Goal: Check status: Check status

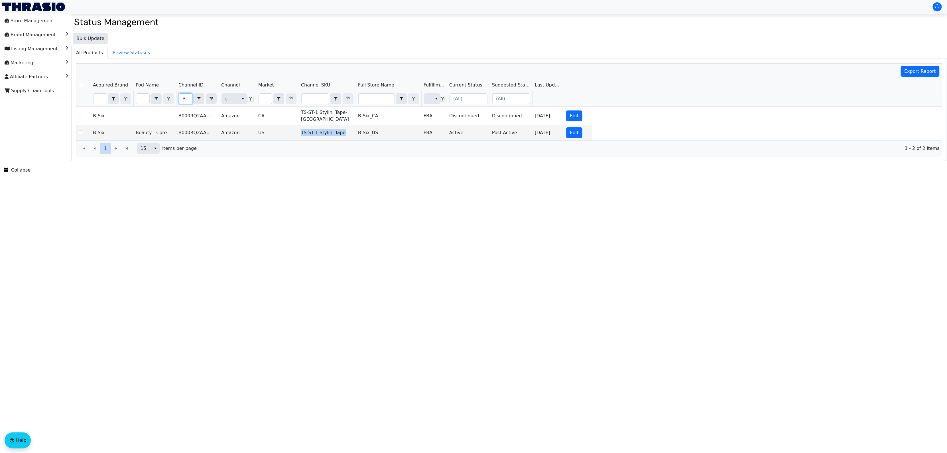
click at [183, 98] on input "B000RQ2AAU" at bounding box center [185, 99] width 13 height 10
click at [273, 161] on html "Store Management Brand Management Listing Management Marketing Affiliate Partne…" at bounding box center [473, 80] width 947 height 161
click at [280, 161] on html "Store Management Brand Management Listing Management Marketing Affiliate Partne…" at bounding box center [473, 80] width 947 height 161
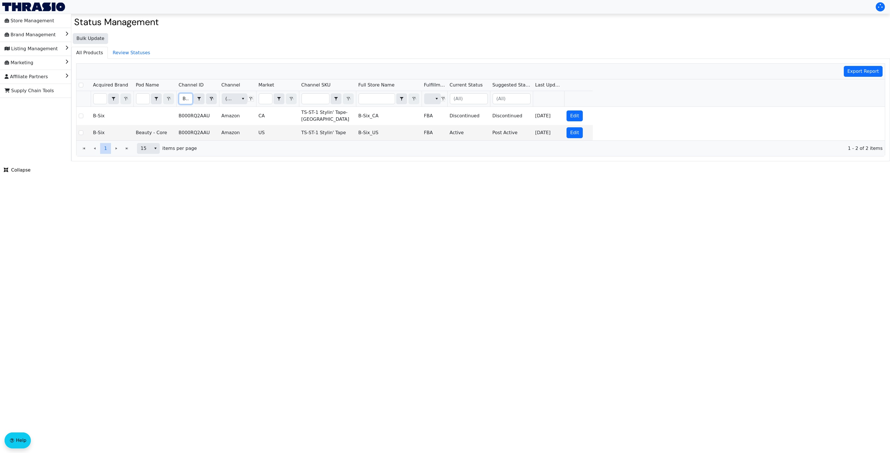
click at [186, 98] on input "B000RQ2AAU" at bounding box center [185, 99] width 13 height 10
type input "B0DHX8RS5G"
checkbox input "true"
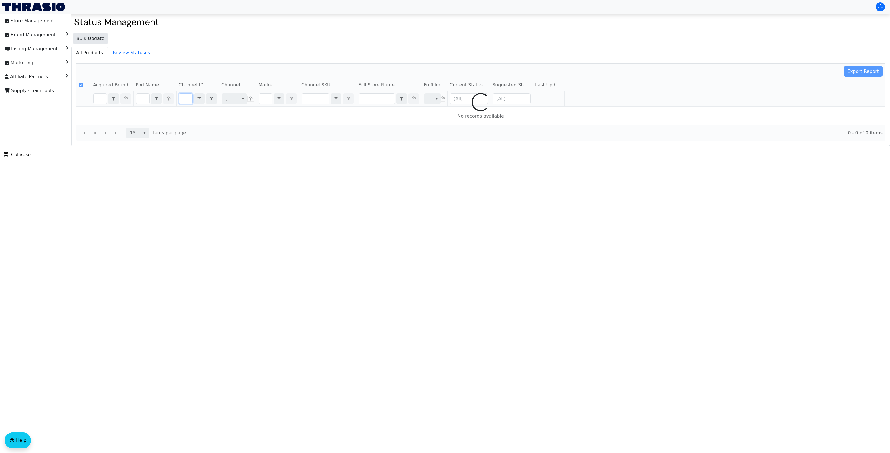
type input "B0DHX8RS5G"
click at [289, 146] on html "Store Management Brand Management Listing Management Marketing Affiliate Partne…" at bounding box center [445, 73] width 890 height 146
click at [284, 146] on html "Store Management Brand Management Listing Management Marketing Affiliate Partne…" at bounding box center [445, 73] width 890 height 146
checkbox input "false"
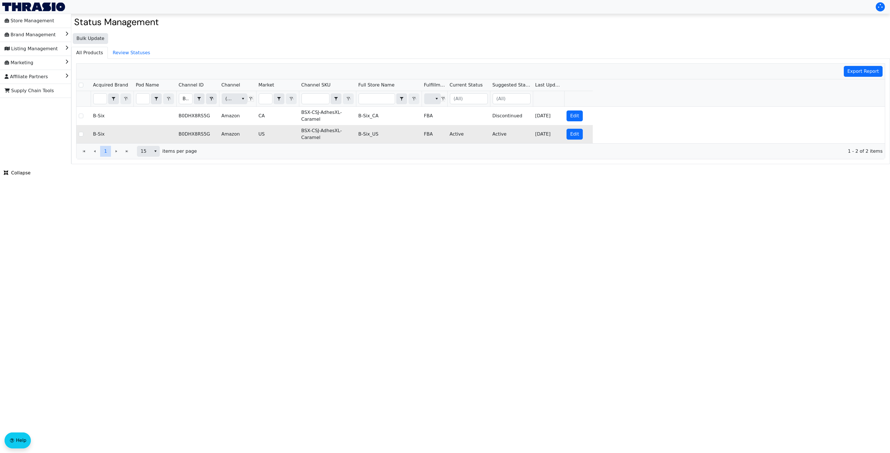
click at [307, 130] on td "BSX-CSJ-AdhesXL-Caramel" at bounding box center [327, 134] width 57 height 18
copy td "BSX-CSJ-AdhesXL-Caramel"
click at [461, 164] on html "Store Management Brand Management Listing Management Marketing Affiliate Partne…" at bounding box center [445, 82] width 890 height 164
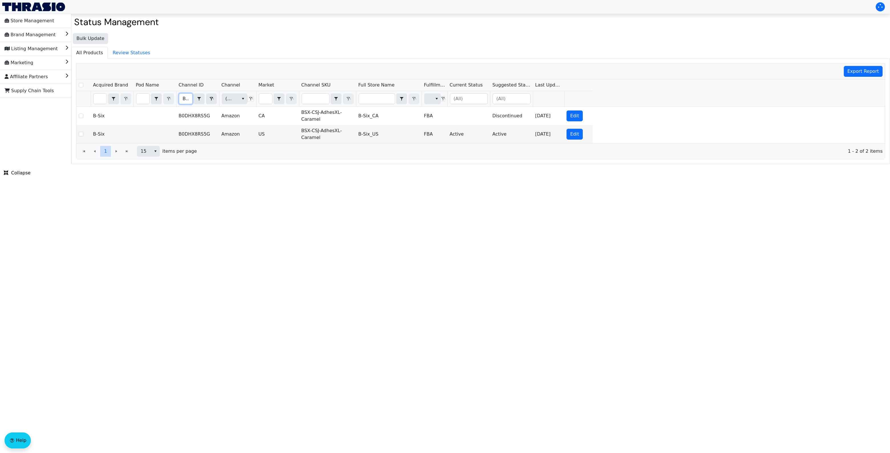
click at [182, 100] on input "B0DHX8RS5G" at bounding box center [185, 99] width 13 height 10
type input "B0DHX98MJB"
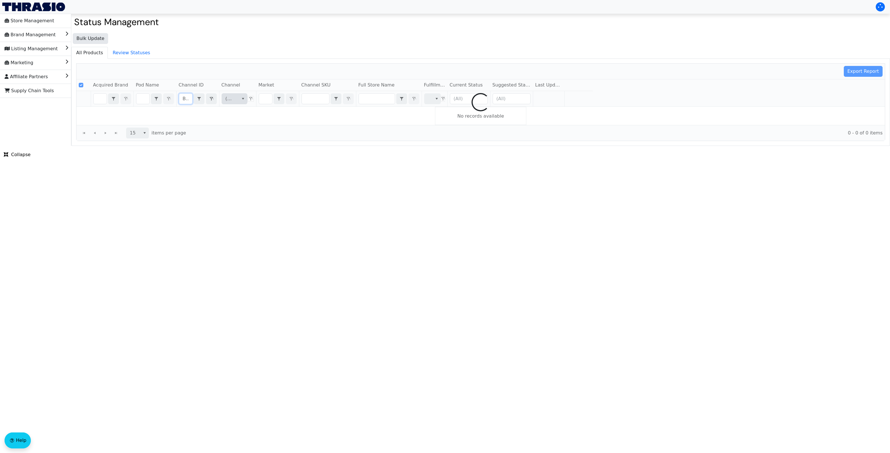
checkbox input "true"
type input "B0DHX98MJB"
click at [262, 146] on html "Store Management Brand Management Listing Management Marketing Affiliate Partne…" at bounding box center [445, 73] width 890 height 146
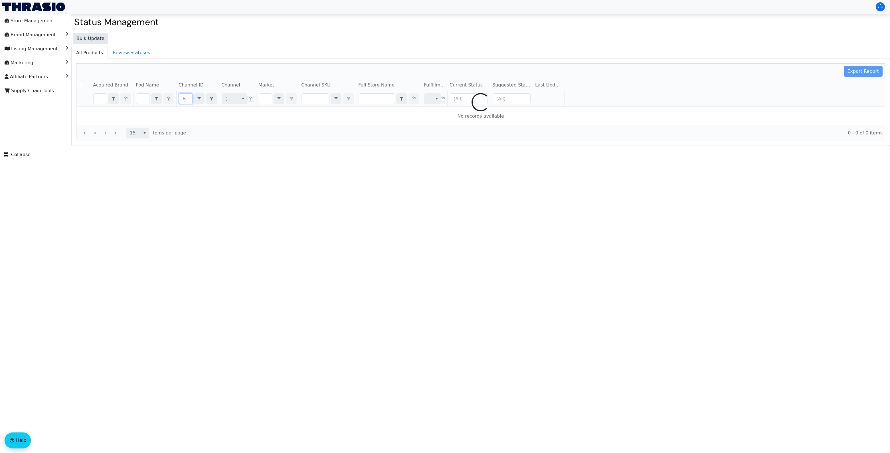
checkbox input "false"
click at [250, 146] on html "Store Management Brand Management Listing Management Marketing Affiliate Partne…" at bounding box center [445, 73] width 890 height 146
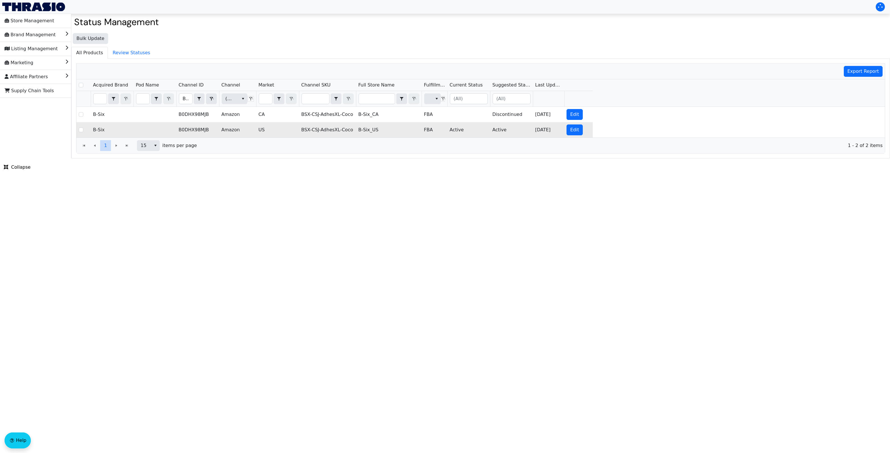
click at [335, 128] on td "BSX-CSJ-AdhesXL-Coco" at bounding box center [327, 129] width 57 height 15
click at [334, 128] on td "BSX-CSJ-AdhesXL-Coco" at bounding box center [327, 129] width 57 height 15
copy td "BSX-CSJ-AdhesXL-Coco"
click at [186, 99] on input "B0DHX98MJB" at bounding box center [185, 99] width 13 height 10
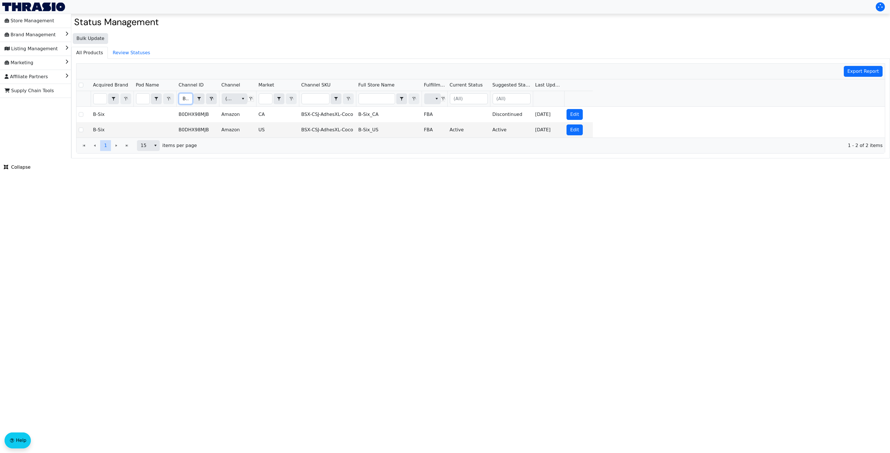
click at [186, 99] on input "B0DHX98MJB" at bounding box center [185, 99] width 13 height 10
type input "B0DHX8RS5G"
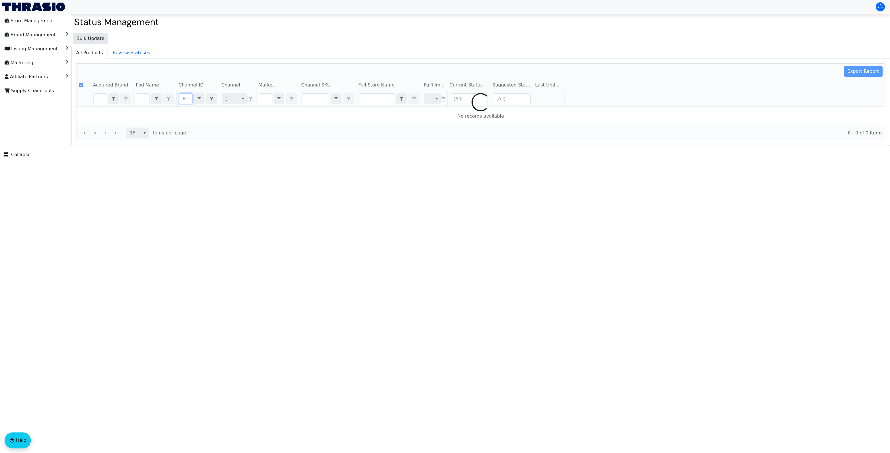
checkbox input "true"
type input "B0DHX8RS5G"
click at [343, 146] on html "Store Management Brand Management Listing Management Marketing Affiliate Partne…" at bounding box center [445, 73] width 890 height 146
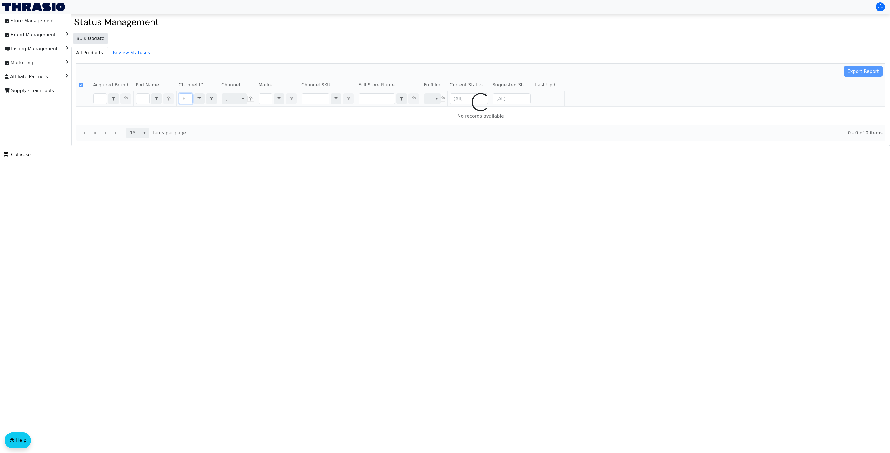
click at [334, 146] on html "Store Management Brand Management Listing Management Marketing Affiliate Partne…" at bounding box center [445, 73] width 890 height 146
click at [332, 146] on html "Store Management Brand Management Listing Management Marketing Affiliate Partne…" at bounding box center [445, 73] width 890 height 146
checkbox input "false"
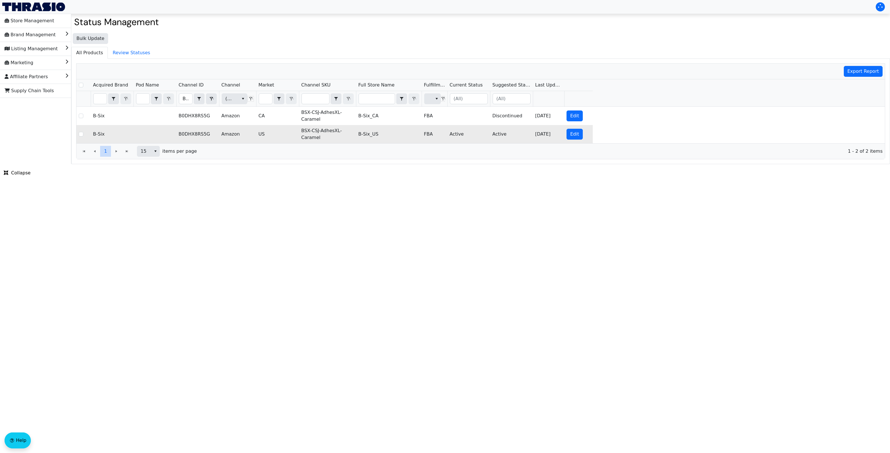
click at [191, 136] on td "B0DHX8RS5G" at bounding box center [197, 134] width 43 height 18
click at [320, 132] on td "BSX-CSJ-AdhesXL-Caramel" at bounding box center [327, 134] width 57 height 18
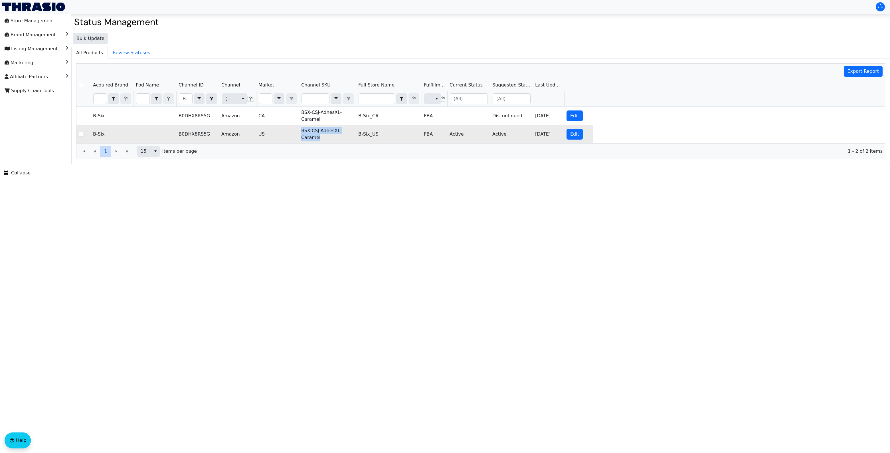
copy td "BSX-CSJ-AdhesXL-Caramel"
click at [187, 99] on input "B0DHX8RS5G" at bounding box center [185, 99] width 13 height 10
type input "B0DHX98MJB"
checkbox input "true"
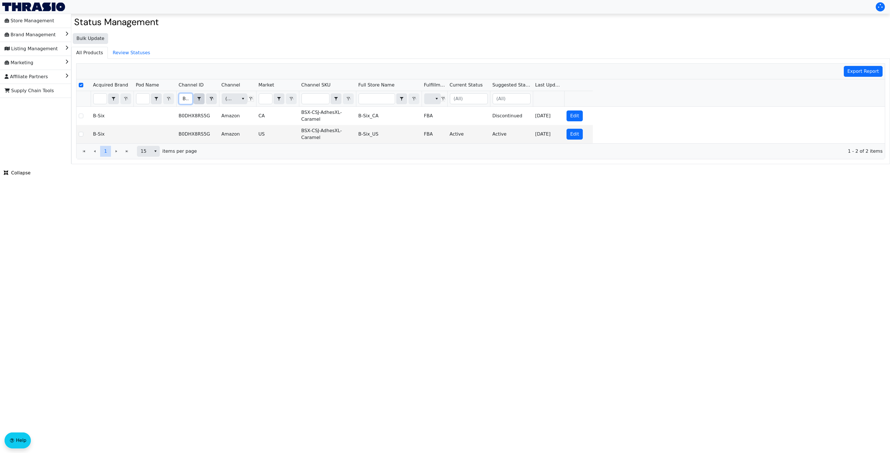
scroll to position [0, 24]
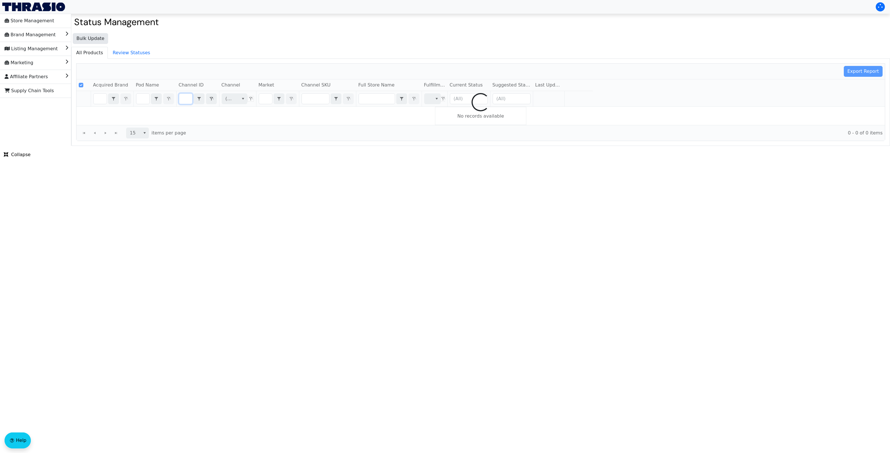
type input "B0DHX98MJB"
click at [306, 146] on html "Store Management Brand Management Listing Management Marketing Affiliate Partne…" at bounding box center [445, 73] width 890 height 146
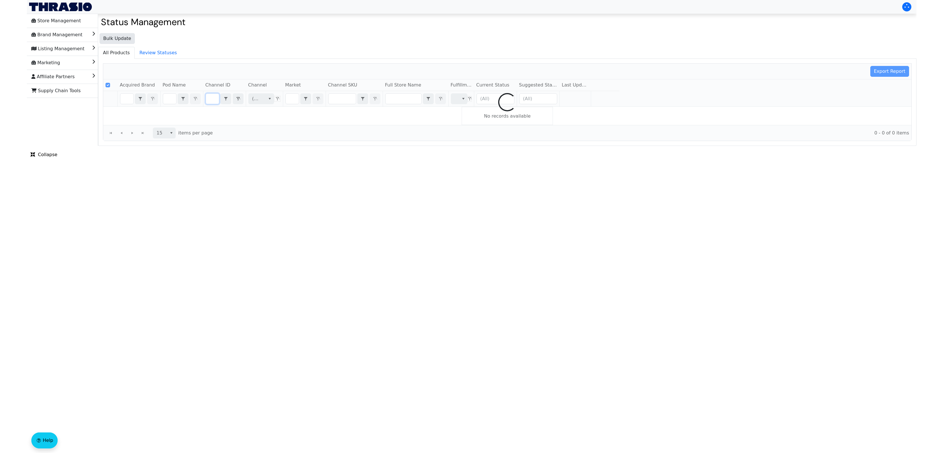
scroll to position [0, 0]
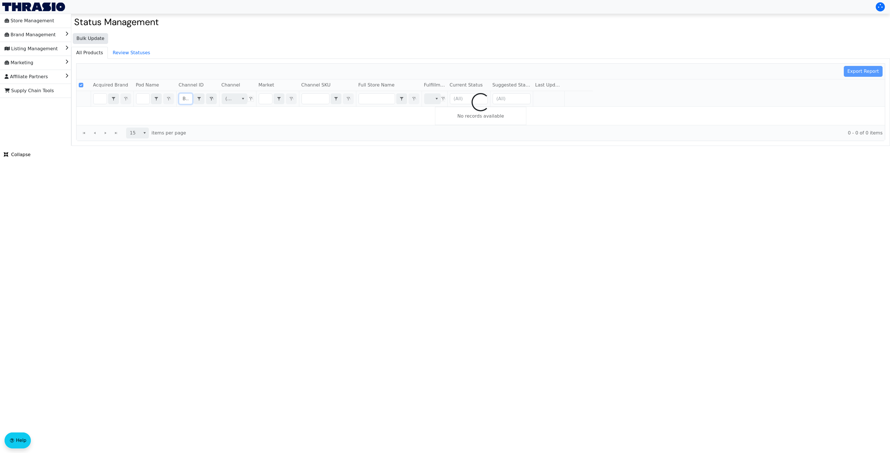
click at [297, 146] on html "Store Management Brand Management Listing Management Marketing Affiliate Partne…" at bounding box center [445, 73] width 890 height 146
click at [290, 146] on html "Store Management Brand Management Listing Management Marketing Affiliate Partne…" at bounding box center [445, 73] width 890 height 146
checkbox input "false"
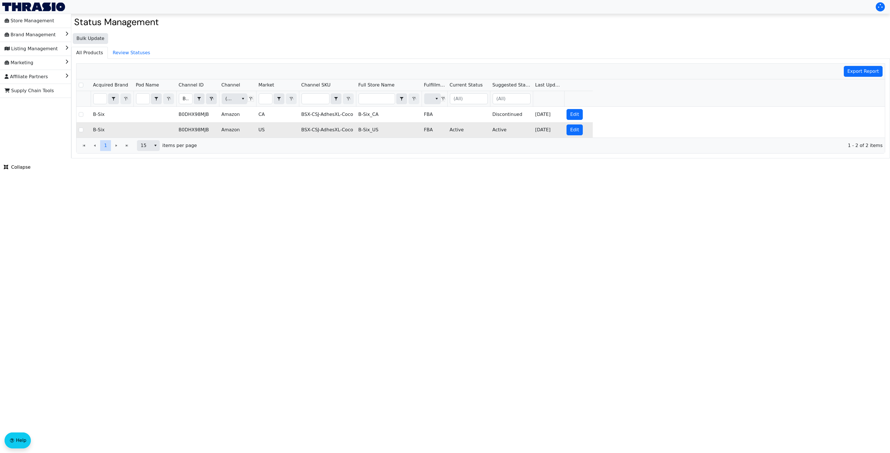
click at [320, 129] on td "BSX-CSJ-AdhesXL-Coco" at bounding box center [327, 129] width 57 height 15
copy td "BSX-CSJ-AdhesXL-Coco"
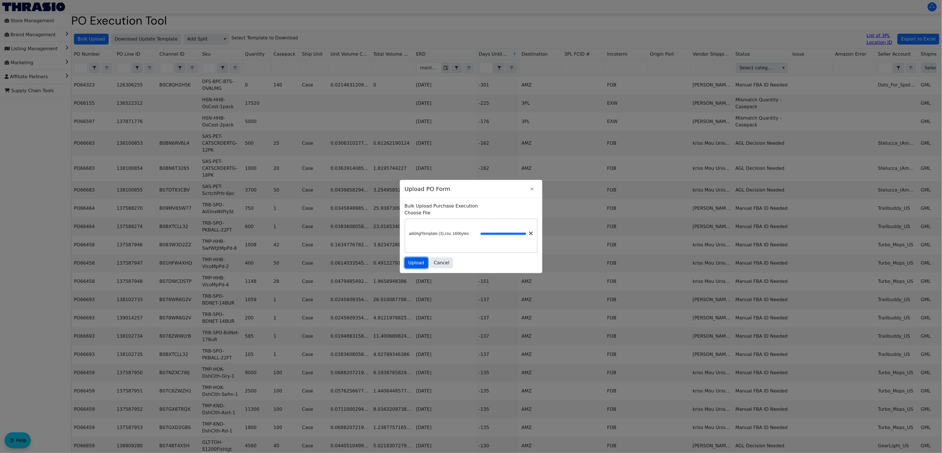
click at [413, 258] on button "Upload" at bounding box center [416, 262] width 23 height 11
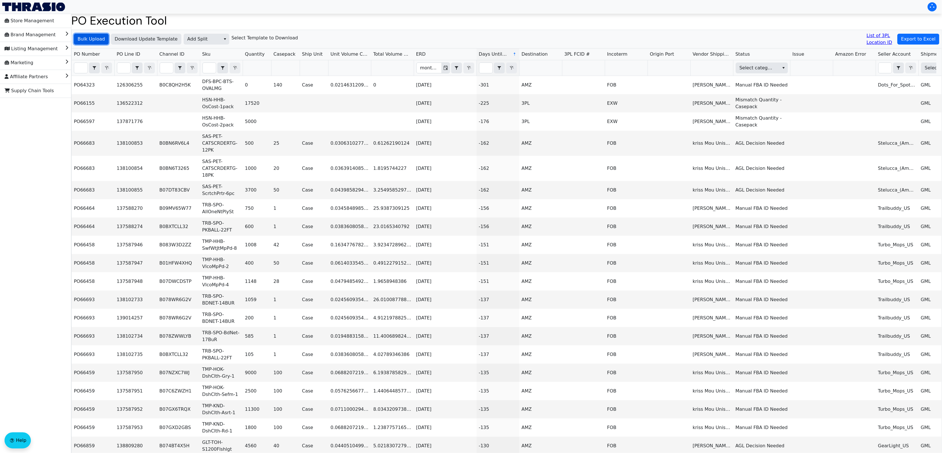
click at [87, 41] on span "Bulk Upload" at bounding box center [91, 39] width 27 height 7
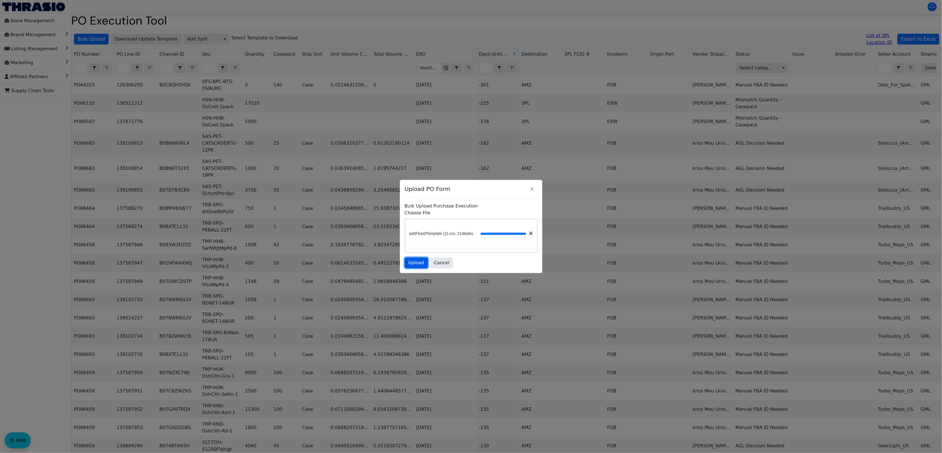
click at [418, 263] on span "Upload" at bounding box center [416, 262] width 16 height 7
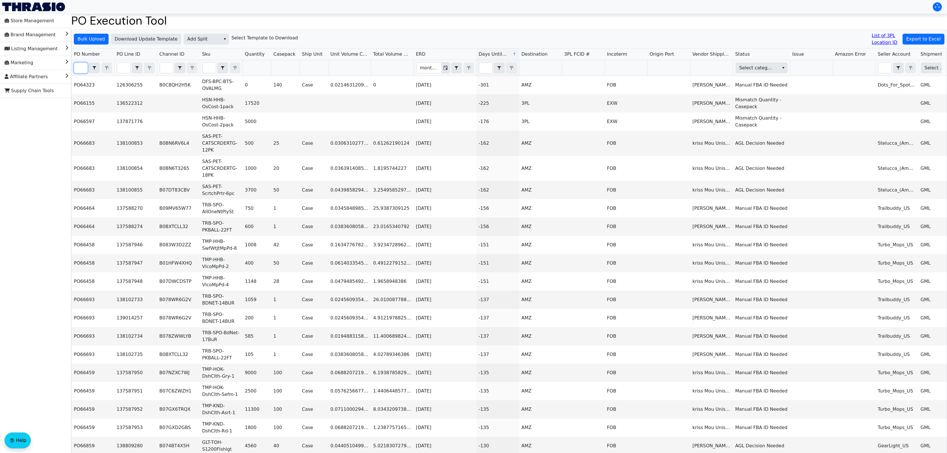
click at [78, 66] on input "Filter" at bounding box center [80, 68] width 13 height 10
paste input "PO67092"
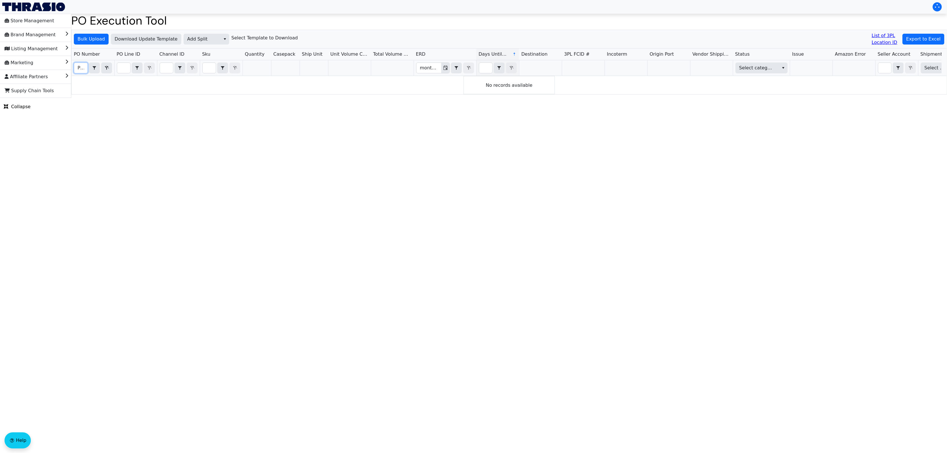
scroll to position [0, 13]
type input "PO67092"
click at [488, 98] on html "Store Management Brand Management Listing Management Marketing Affiliate Partne…" at bounding box center [473, 49] width 947 height 98
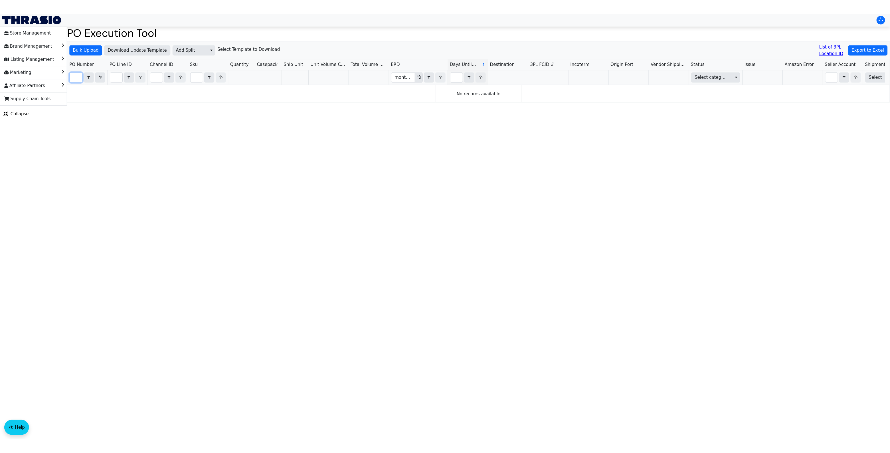
scroll to position [0, 0]
